Goal: Obtain resource: Obtain resource

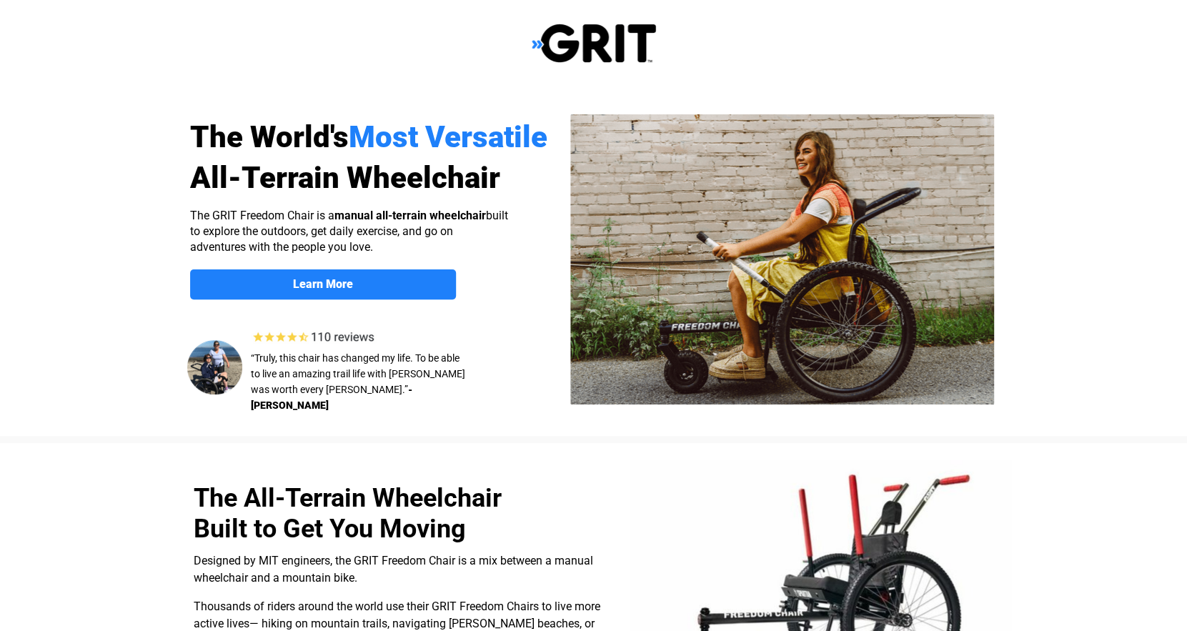
select select "US"
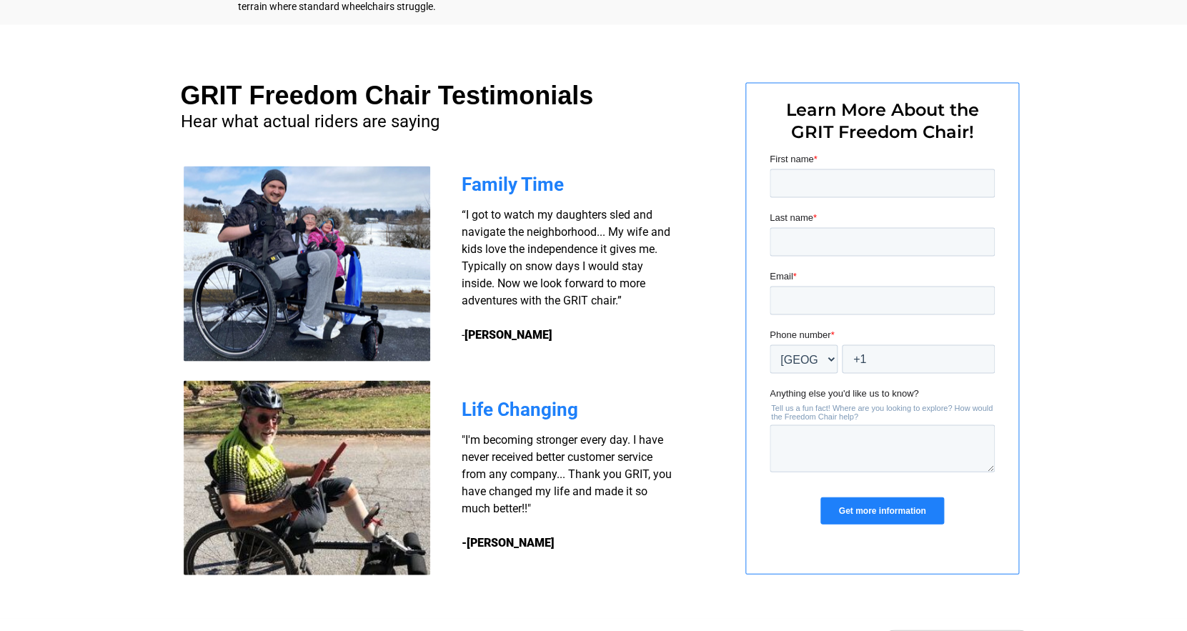
scroll to position [1029, 0]
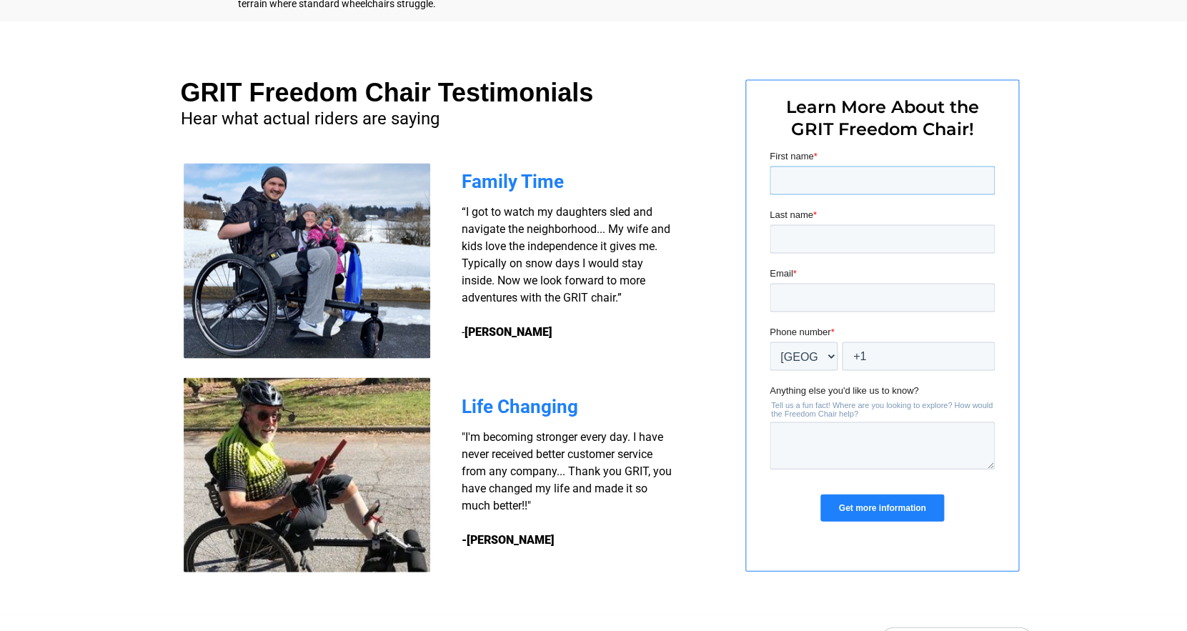
click at [803, 177] on input "First name *" at bounding box center [881, 180] width 225 height 29
type input "James"
type input "Wallace"
type input "jwall5@igc.org"
type input "+1 8622538089"
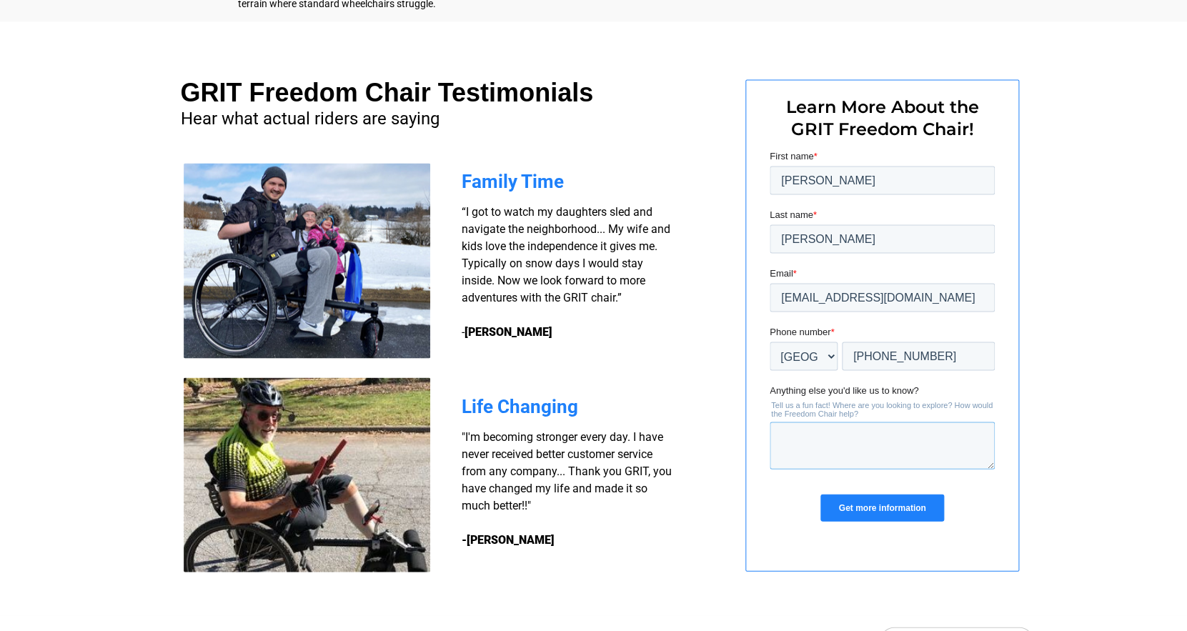
click at [815, 443] on textarea "Anything else you'd like us to know?" at bounding box center [881, 445] width 225 height 47
click at [871, 440] on textarea "How much is this. Sounds perfect for me." at bounding box center [881, 445] width 225 height 47
click at [855, 454] on textarea "How much is this? Sounds perfect for me." at bounding box center [881, 445] width 225 height 47
type textarea "How much is this? Sounds perfect for me. Plz contact"
click at [897, 512] on input "Get more information" at bounding box center [881, 507] width 123 height 27
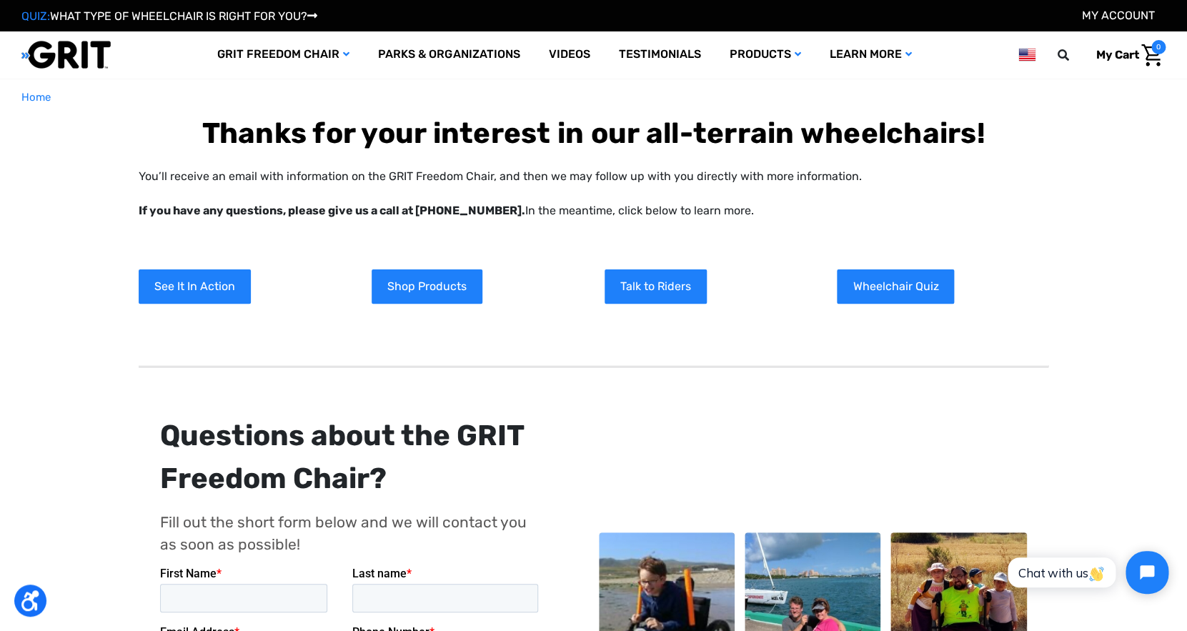
click at [517, 432] on div "Questions about the GRIT Freedom Chair?" at bounding box center [352, 457] width 384 height 86
click at [415, 294] on link "Shop Products" at bounding box center [427, 286] width 111 height 34
